Goal: Task Accomplishment & Management: Manage account settings

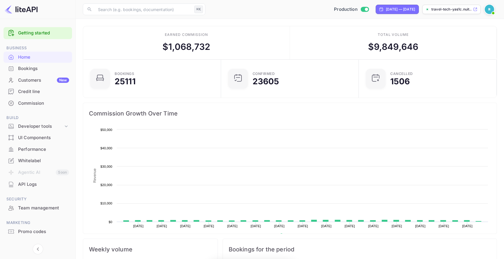
scroll to position [0, 0]
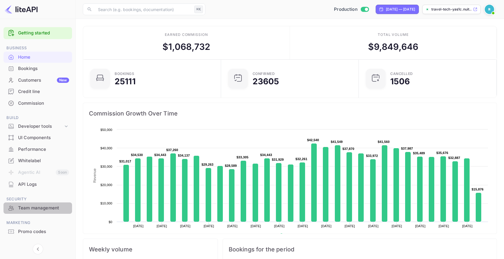
click at [47, 205] on div "Team management" at bounding box center [43, 208] width 51 height 7
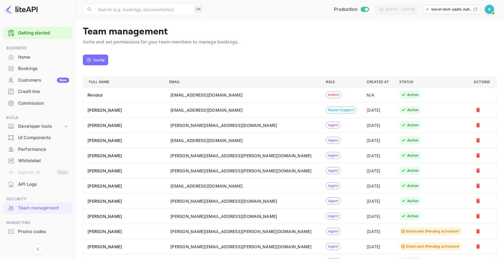
click at [186, 124] on div "[PERSON_NAME][EMAIL_ADDRESS][DOMAIN_NAME]" at bounding box center [223, 125] width 107 height 6
click at [186, 156] on div "[PERSON_NAME][EMAIL_ADDRESS][PERSON_NAME][DOMAIN_NAME]" at bounding box center [241, 156] width 142 height 6
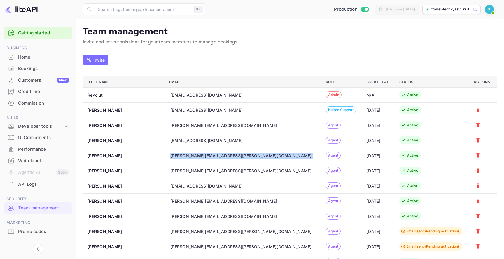
click at [186, 156] on div "[PERSON_NAME][EMAIL_ADDRESS][PERSON_NAME][DOMAIN_NAME]" at bounding box center [241, 156] width 142 height 6
copy div "[PERSON_NAME][EMAIL_ADDRESS][PERSON_NAME][DOMAIN_NAME]"
